Goal: Information Seeking & Learning: Learn about a topic

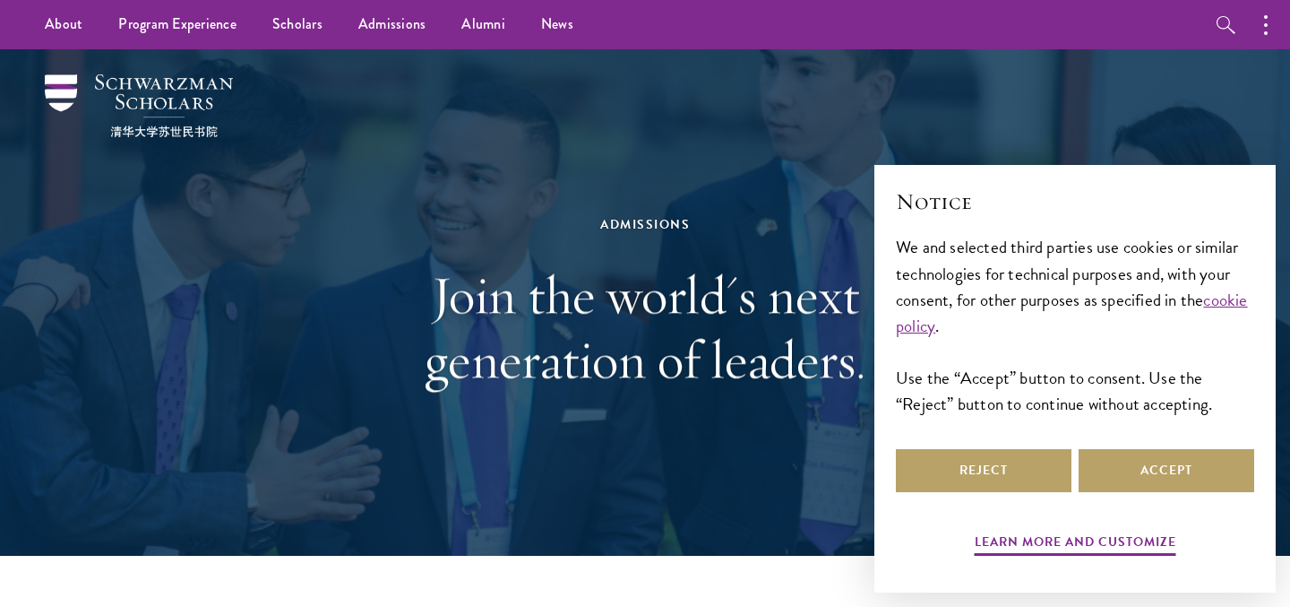
click at [223, 184] on div "Admissions Join the world's next generation of leaders." at bounding box center [645, 302] width 1111 height 506
click at [943, 457] on button "Reject" at bounding box center [984, 470] width 176 height 43
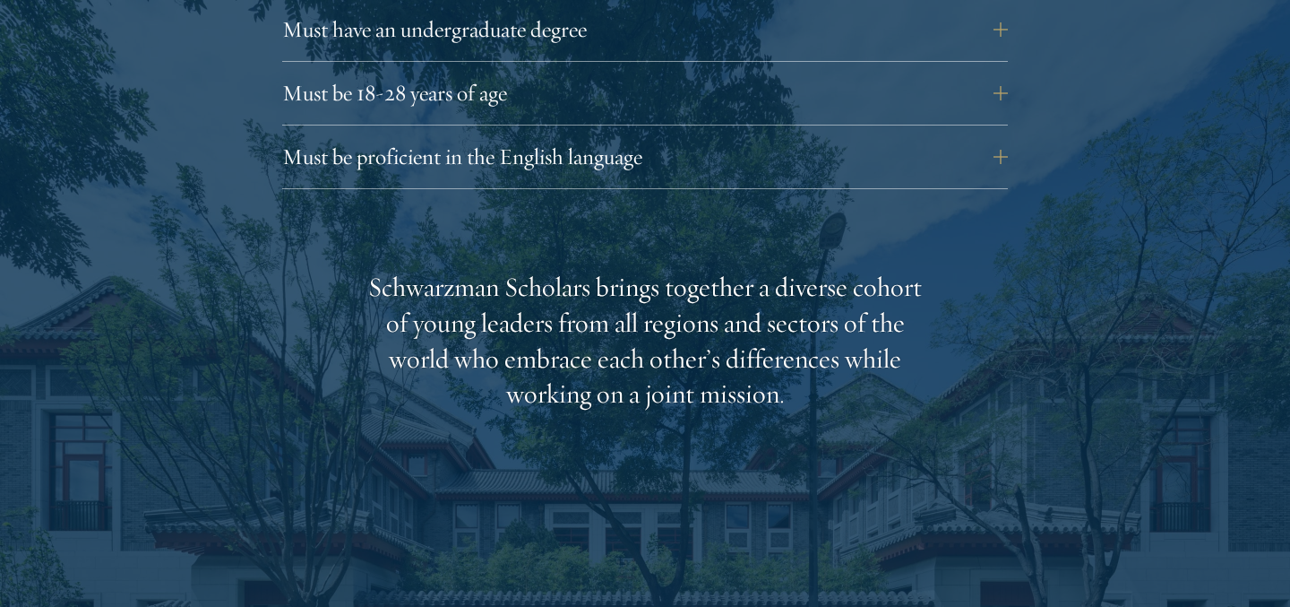
scroll to position [2657, 0]
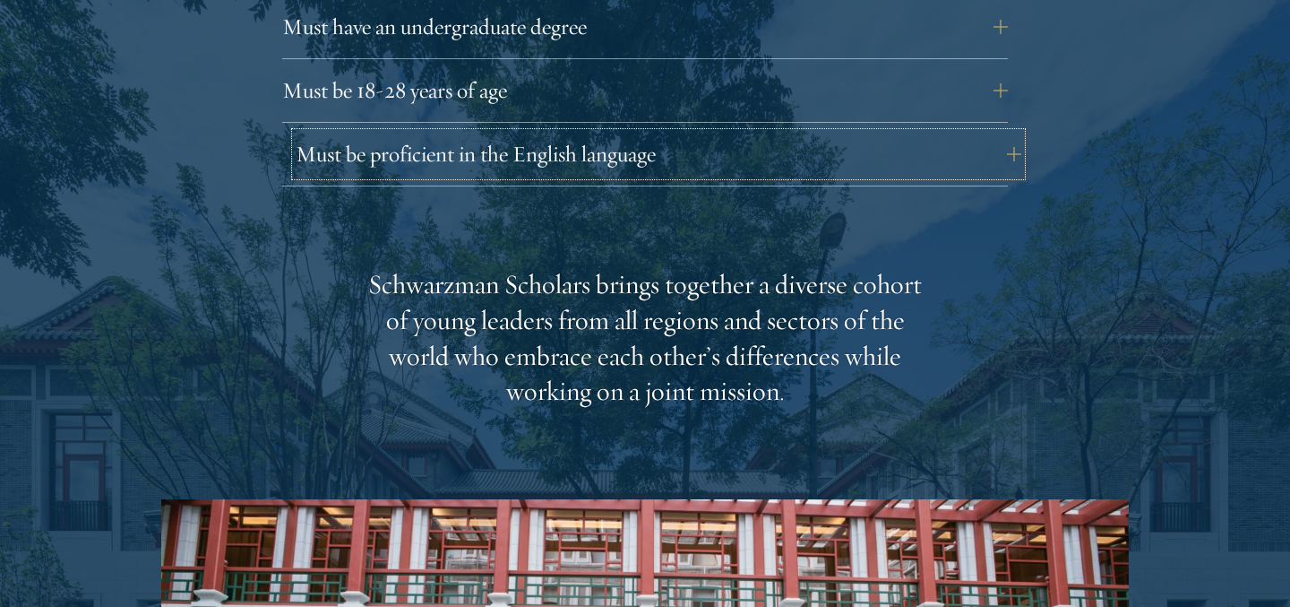
click at [1003, 133] on button "Must be proficient in the English language" at bounding box center [659, 154] width 726 height 43
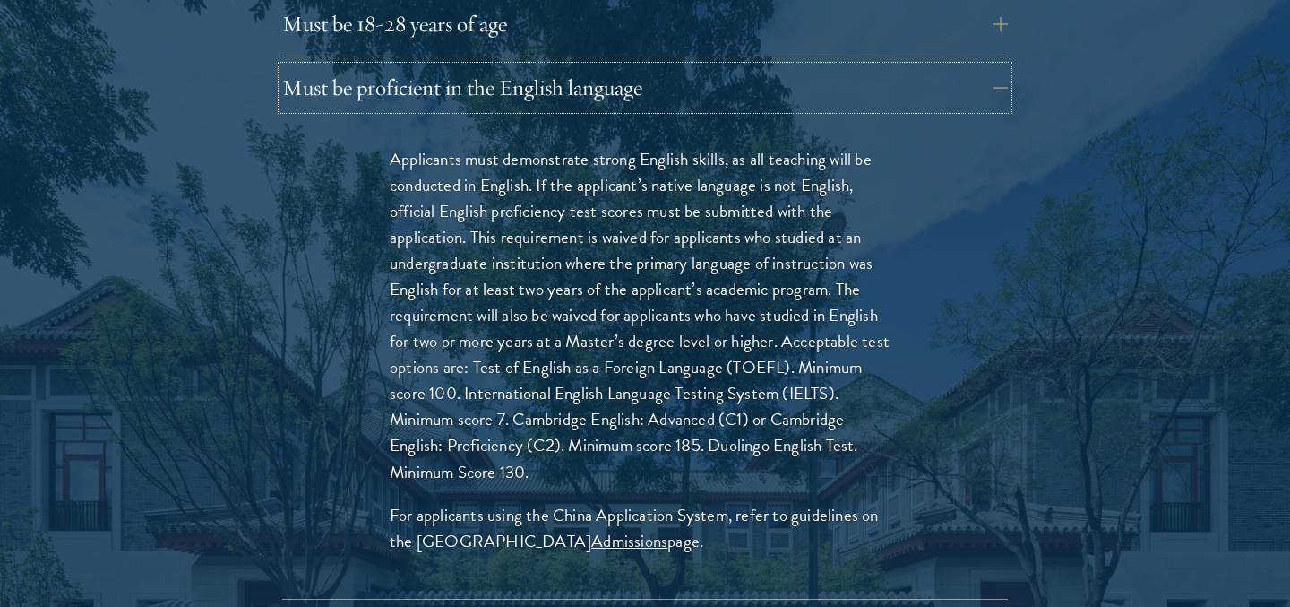
scroll to position [2725, 0]
